Goal: Information Seeking & Learning: Check status

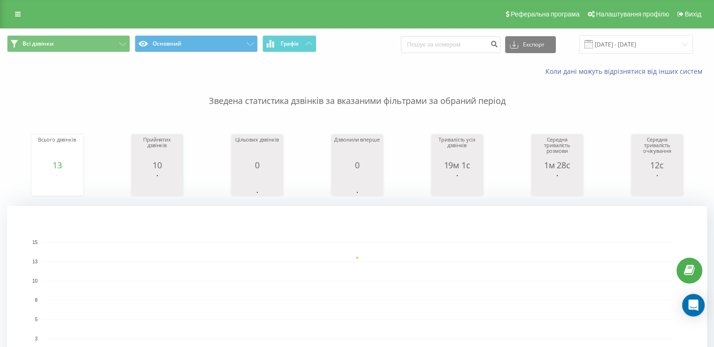
scroll to position [282, 0]
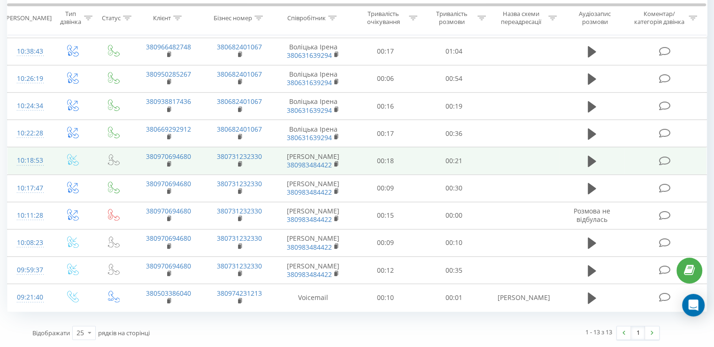
scroll to position [517, 0]
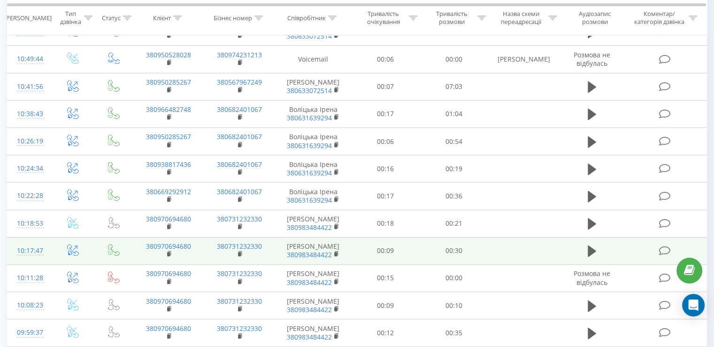
scroll to position [396, 0]
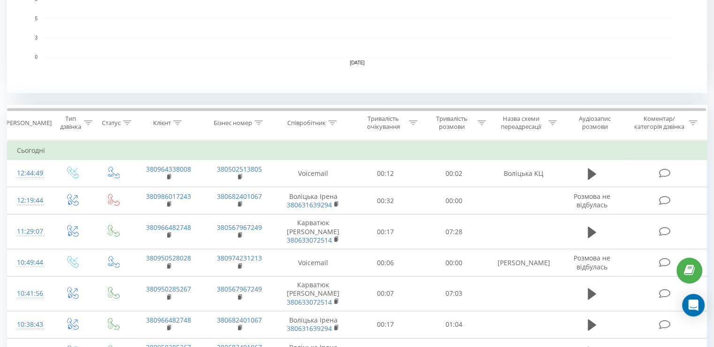
scroll to position [208, 0]
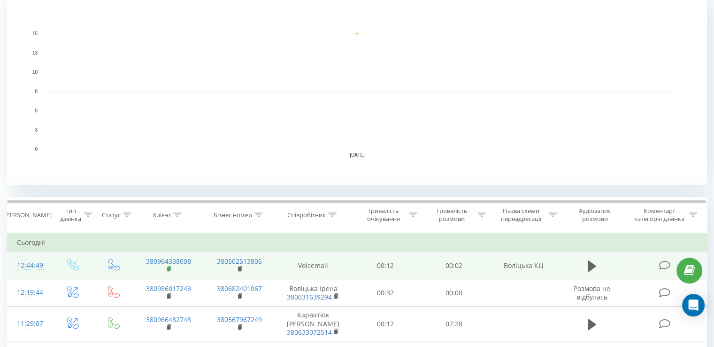
click at [167, 270] on rect at bounding box center [168, 269] width 3 height 4
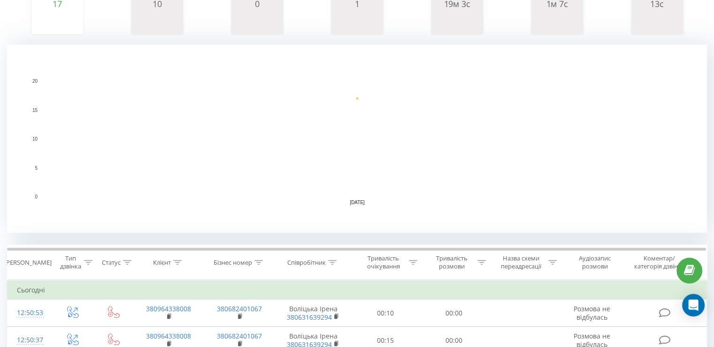
scroll to position [235, 0]
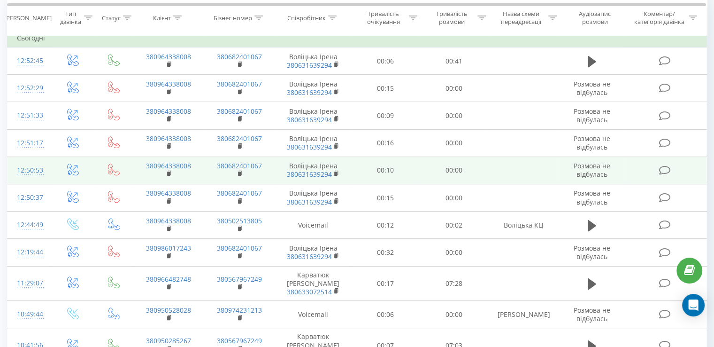
scroll to position [141, 0]
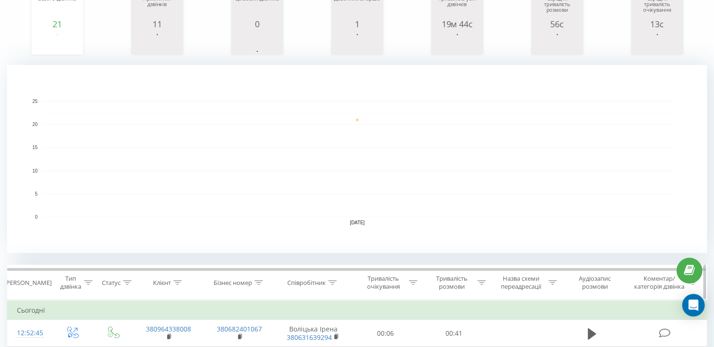
click at [314, 283] on div "Співробітник" at bounding box center [306, 282] width 39 height 8
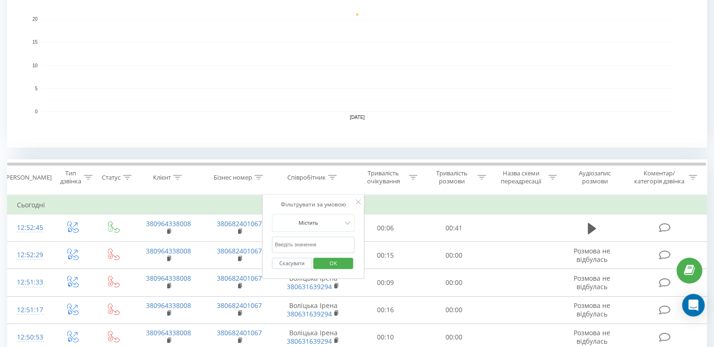
scroll to position [282, 0]
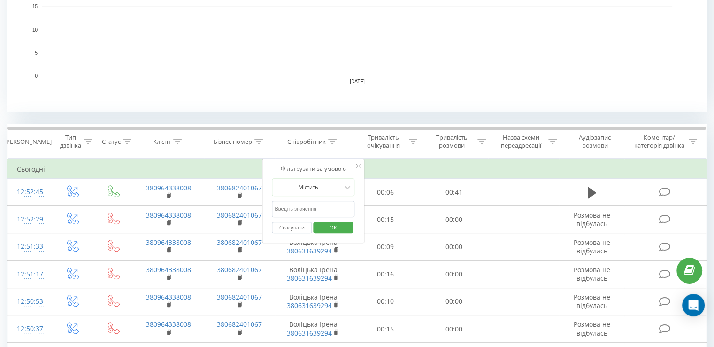
click at [287, 201] on input "text" at bounding box center [313, 209] width 83 height 16
type input "воліцька"
click at [336, 225] on span "OK" at bounding box center [333, 227] width 26 height 15
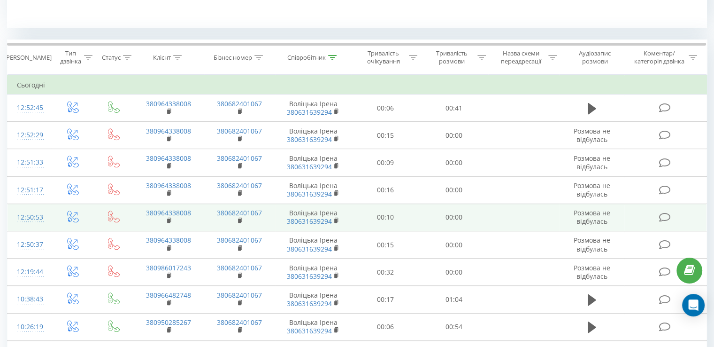
scroll to position [366, 0]
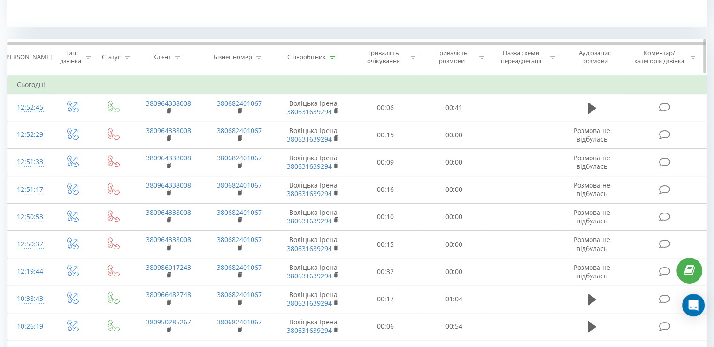
click at [334, 56] on icon at bounding box center [332, 56] width 8 height 5
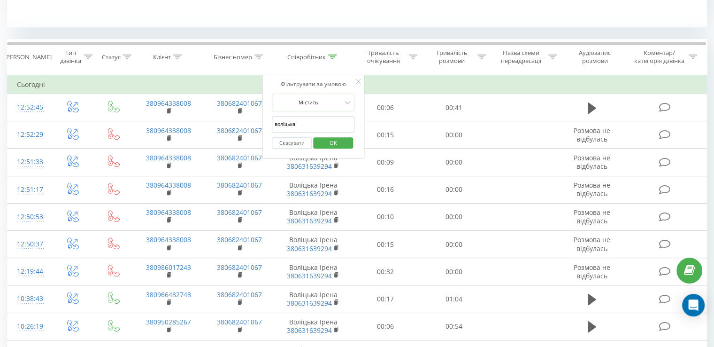
click at [314, 112] on form "Містить воліцька Скасувати OK" at bounding box center [313, 123] width 83 height 60
click at [301, 139] on button "Скасувати" at bounding box center [292, 143] width 40 height 12
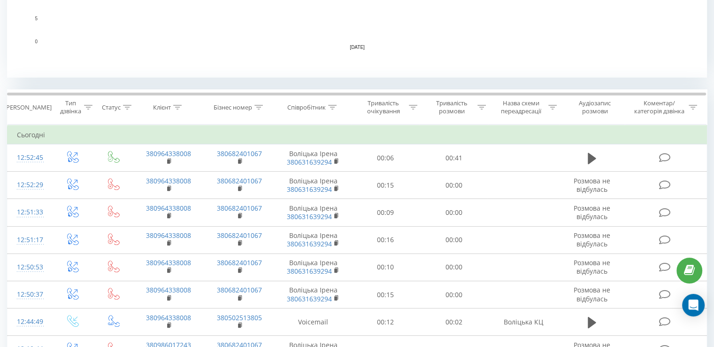
scroll to position [448, 0]
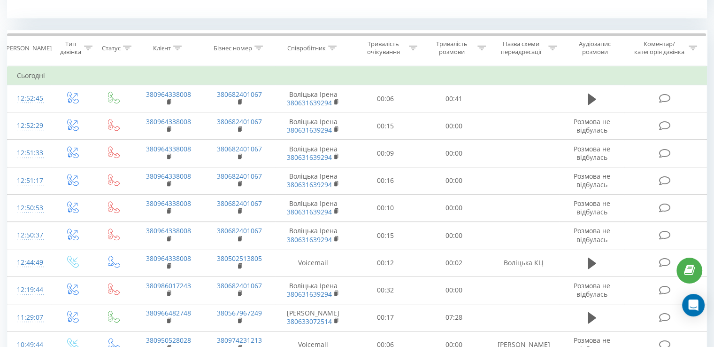
scroll to position [319, 0]
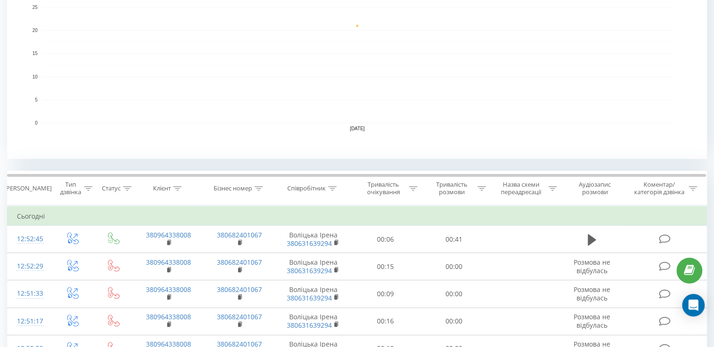
scroll to position [470, 0]
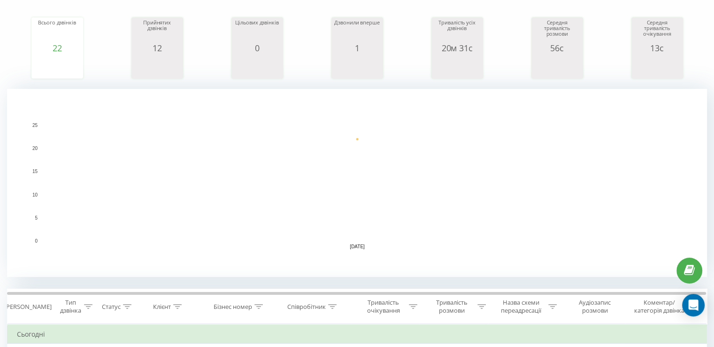
scroll to position [235, 0]
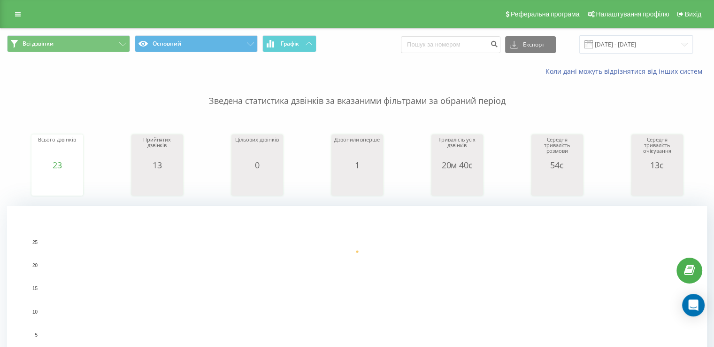
scroll to position [235, 0]
